Goal: Information Seeking & Learning: Learn about a topic

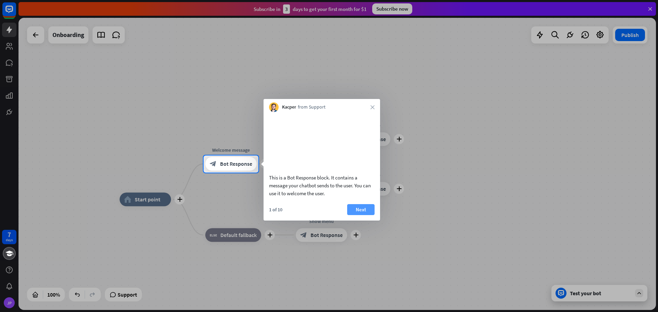
click at [358, 215] on button "Next" at bounding box center [360, 209] width 27 height 11
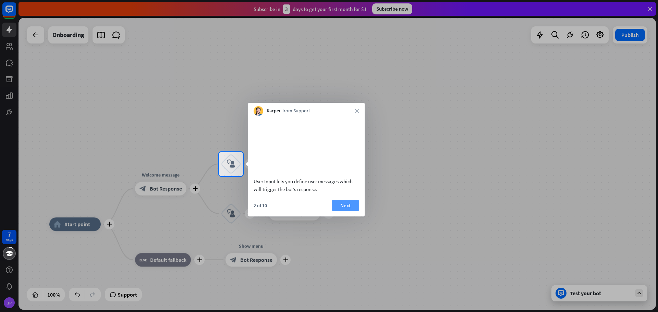
click at [348, 211] on button "Next" at bounding box center [345, 205] width 27 height 11
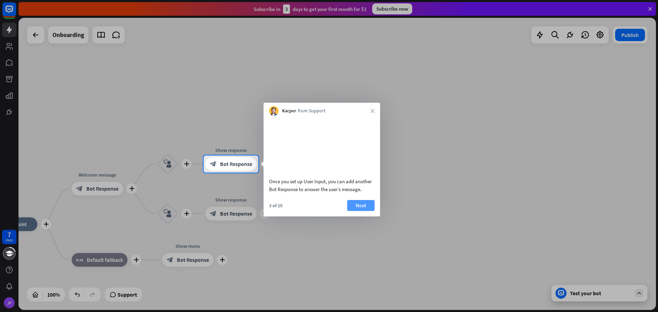
click at [361, 211] on button "Next" at bounding box center [360, 205] width 27 height 11
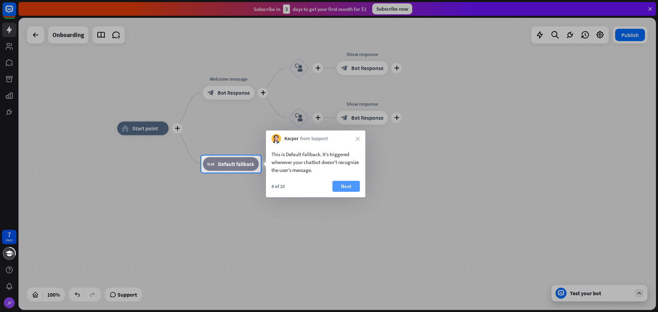
click at [344, 185] on button "Next" at bounding box center [345, 186] width 27 height 11
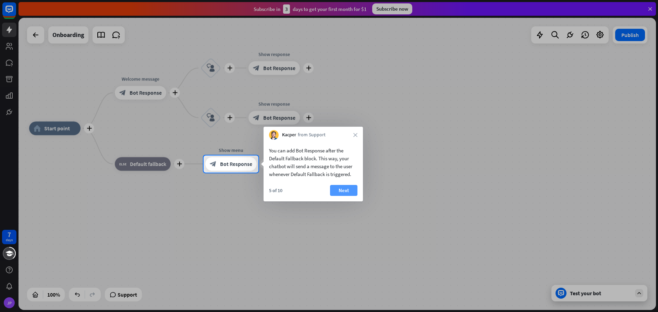
click at [345, 188] on button "Next" at bounding box center [343, 190] width 27 height 11
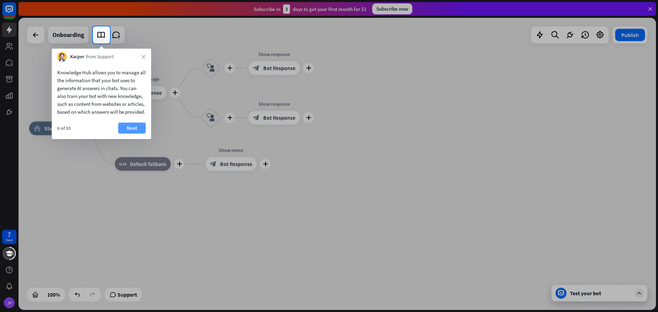
click at [129, 132] on button "Next" at bounding box center [131, 128] width 27 height 11
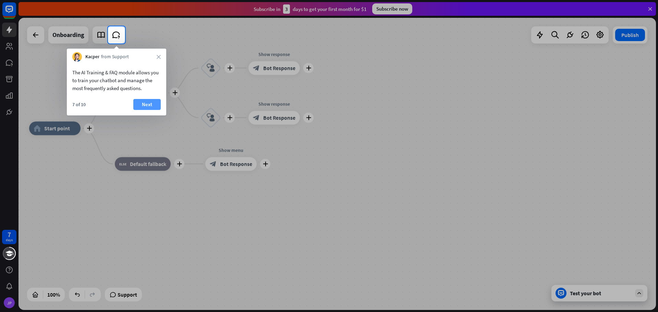
click at [144, 105] on button "Next" at bounding box center [146, 104] width 27 height 11
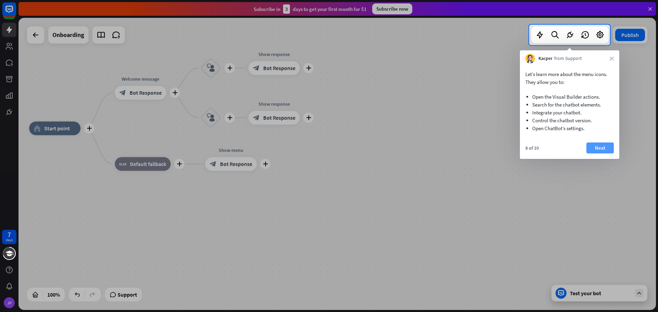
click at [599, 146] on button "Next" at bounding box center [599, 148] width 27 height 11
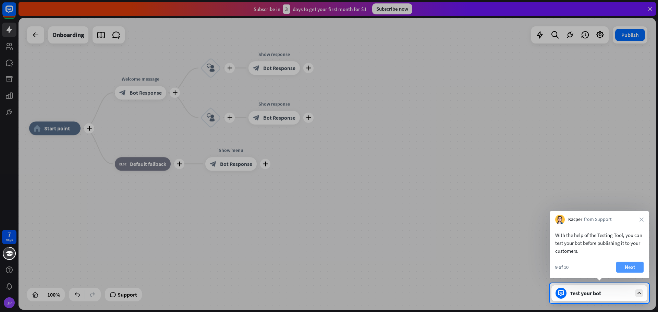
click at [630, 266] on button "Next" at bounding box center [629, 267] width 27 height 11
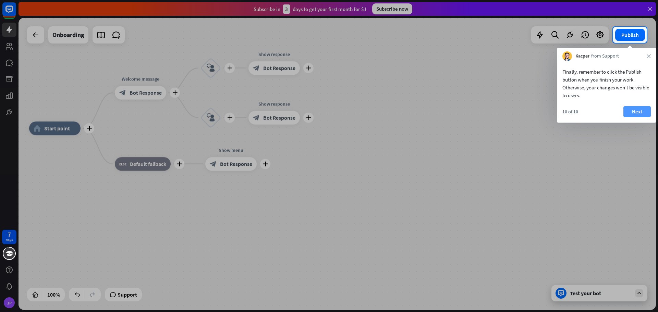
click at [638, 112] on button "Next" at bounding box center [636, 111] width 27 height 11
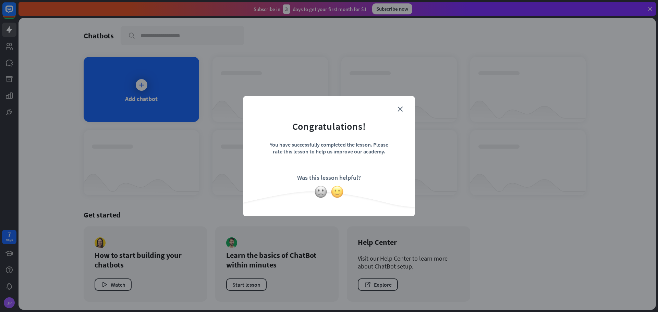
click at [339, 189] on img at bounding box center [337, 191] width 13 height 13
